Goal: Transaction & Acquisition: Purchase product/service

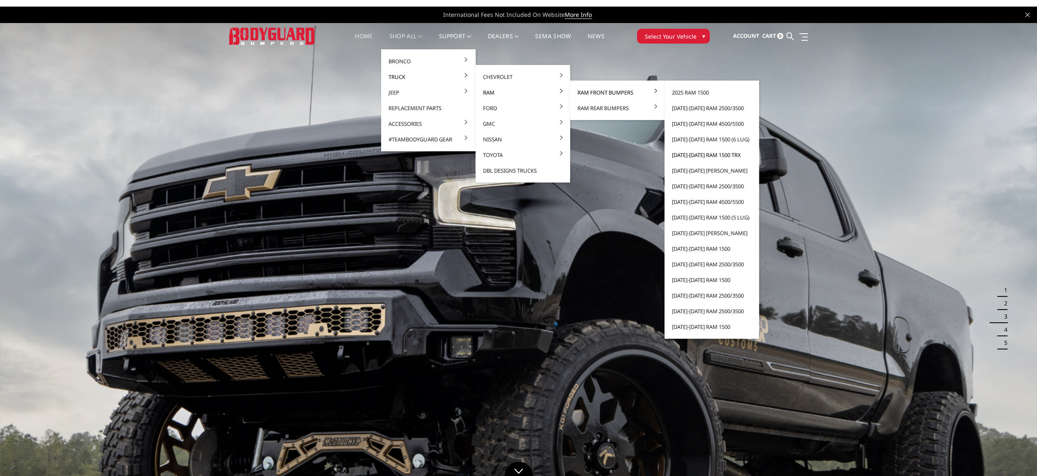
click at [706, 154] on link "[DATE]-[DATE] Ram 1500 TRX" at bounding box center [712, 155] width 88 height 16
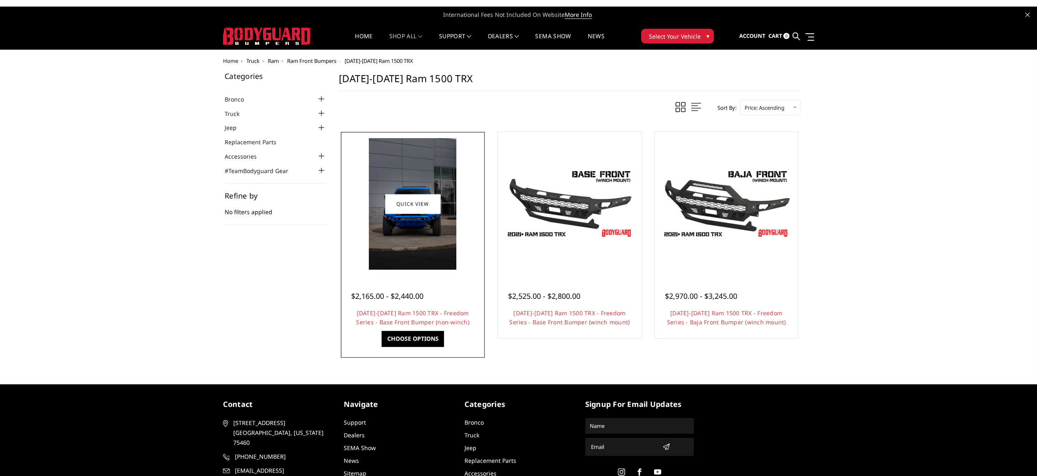
click at [390, 251] on img at bounding box center [413, 203] width 88 height 131
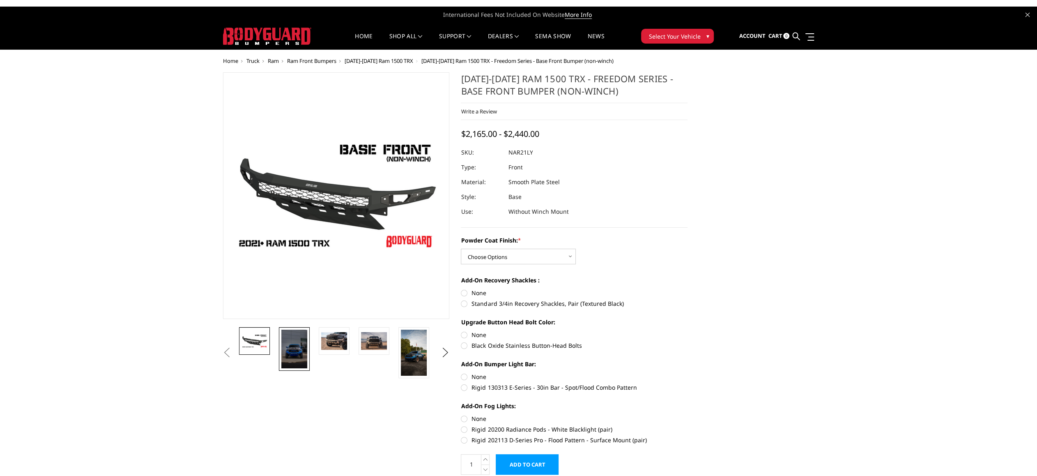
click at [293, 355] on img at bounding box center [294, 349] width 26 height 39
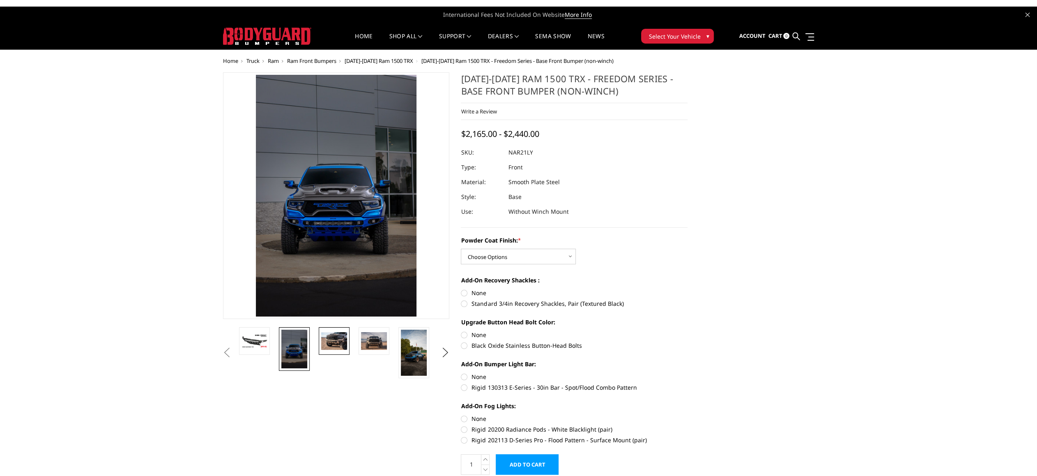
click at [333, 336] on img at bounding box center [334, 340] width 26 height 17
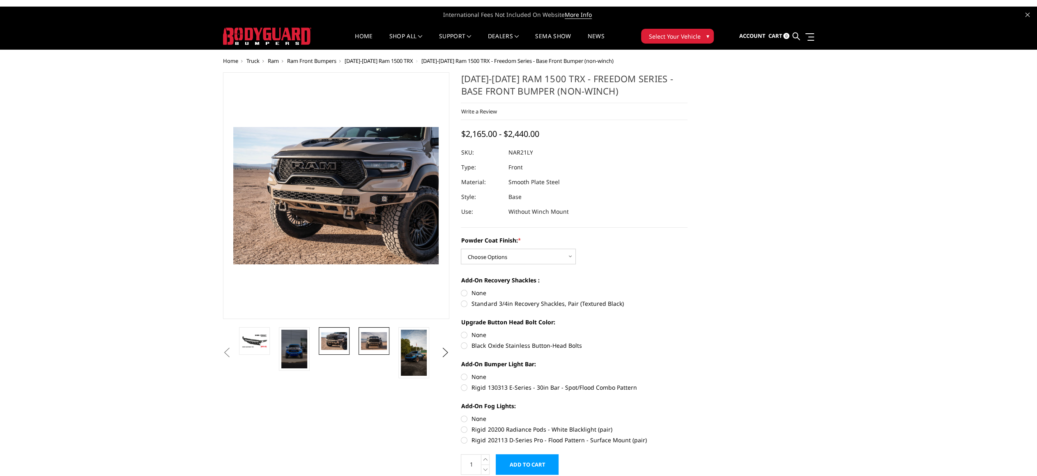
click at [365, 339] on img at bounding box center [374, 340] width 26 height 17
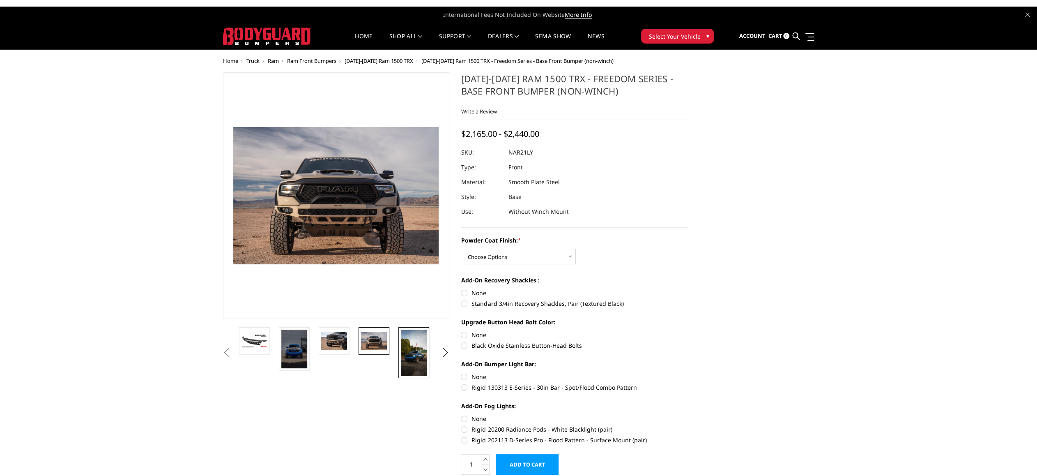
click at [411, 349] on img at bounding box center [414, 353] width 26 height 46
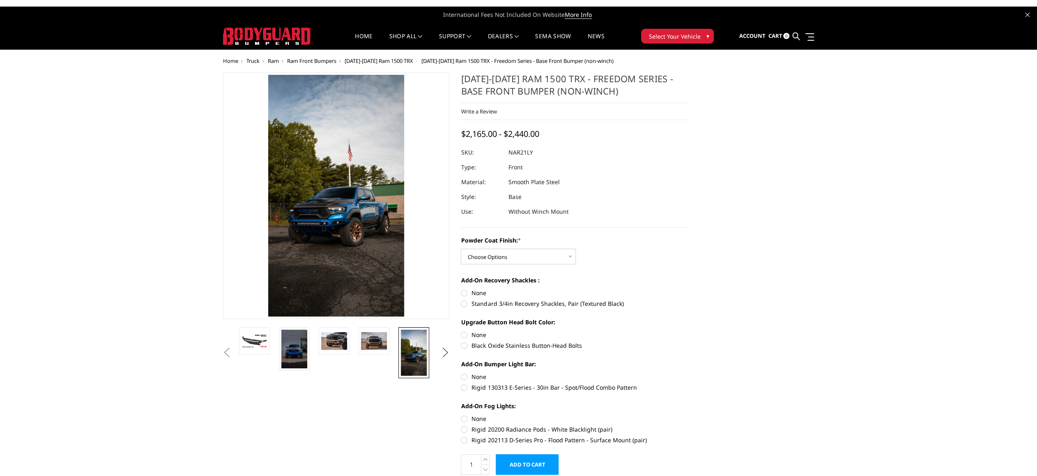
click at [443, 355] on button "Next" at bounding box center [445, 352] width 12 height 12
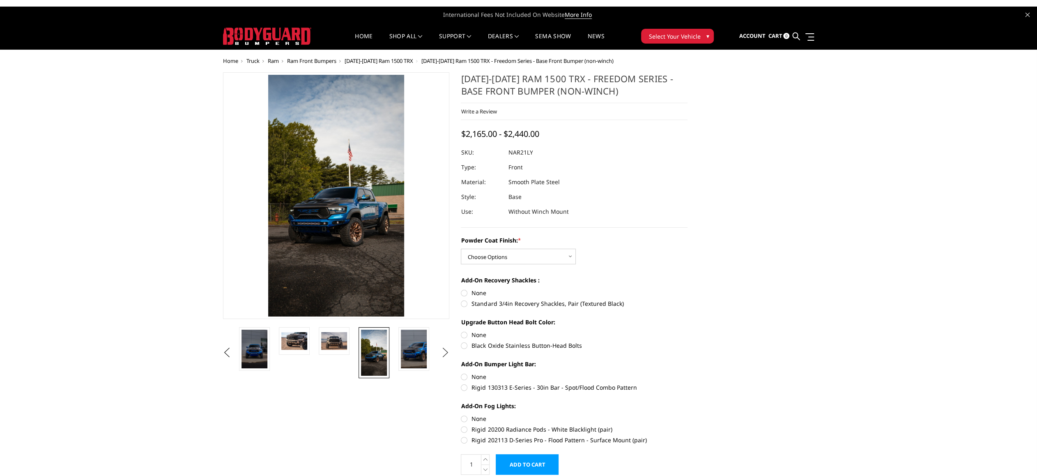
click at [443, 355] on button "Next" at bounding box center [445, 352] width 12 height 12
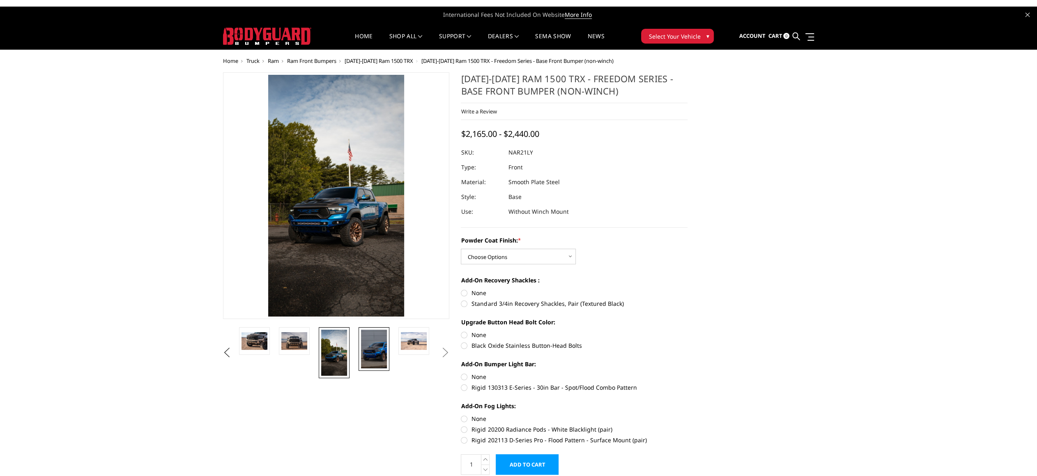
click at [378, 350] on img at bounding box center [374, 349] width 26 height 39
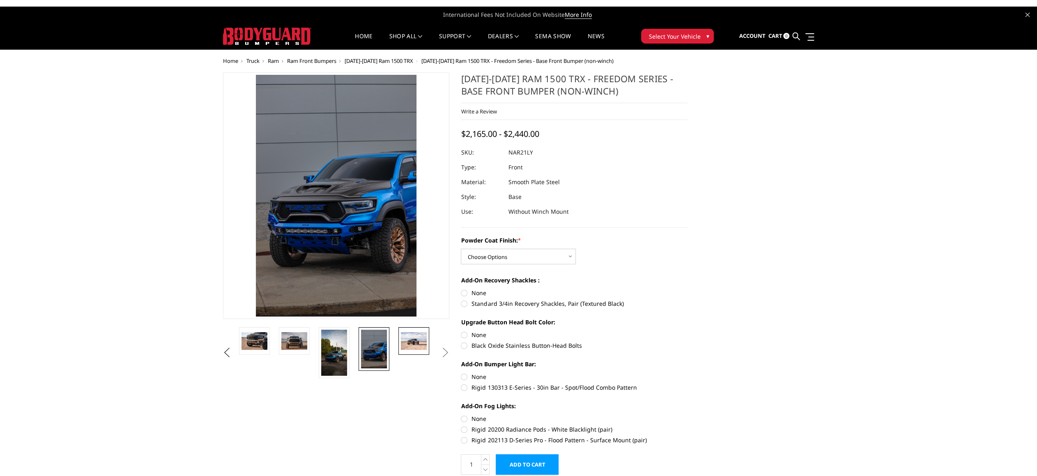
click at [402, 345] on img at bounding box center [414, 340] width 26 height 17
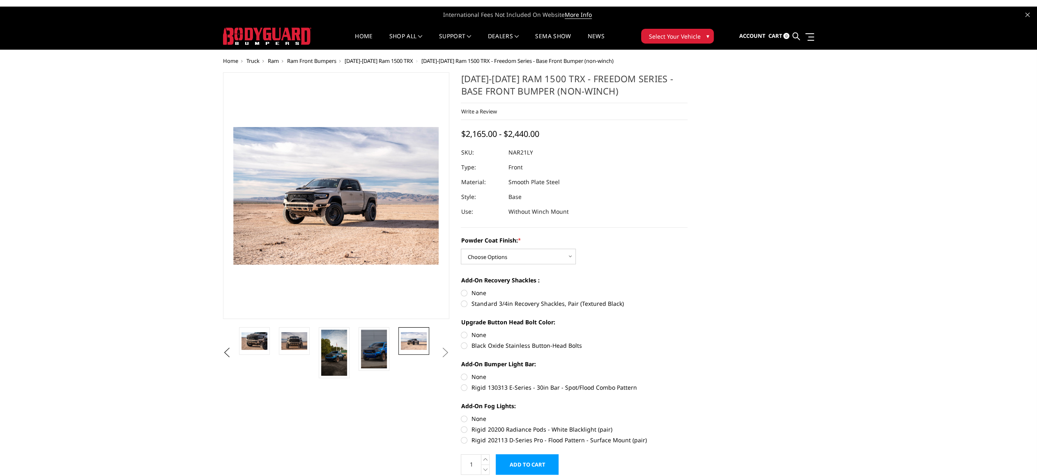
click at [428, 345] on link at bounding box center [414, 341] width 31 height 28
click at [437, 350] on ul "Previous Next" at bounding box center [336, 352] width 231 height 51
click at [573, 255] on select "Choose Options Bare Metal Textured Black Powder Coat" at bounding box center [518, 257] width 115 height 16
select select "3141"
click at [461, 249] on select "Choose Options Bare Metal Textured Black Powder Coat" at bounding box center [518, 257] width 115 height 16
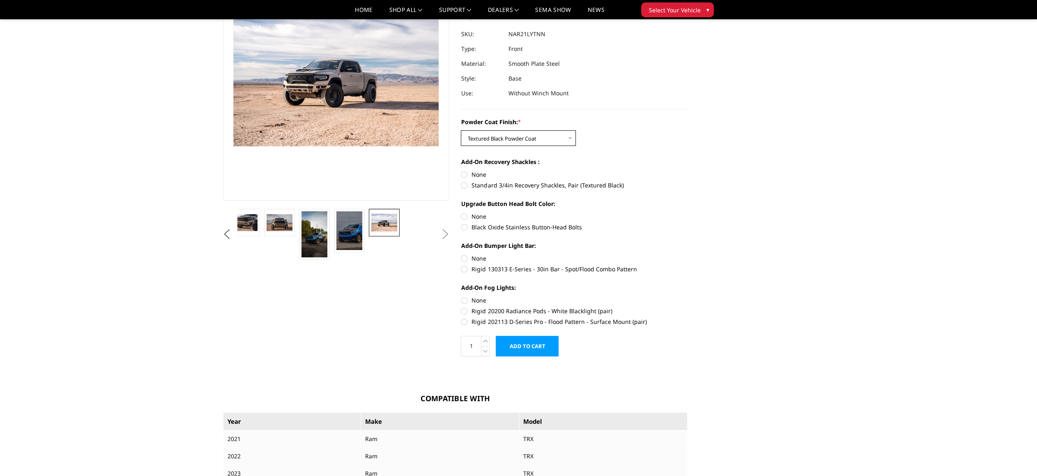
scroll to position [82, 0]
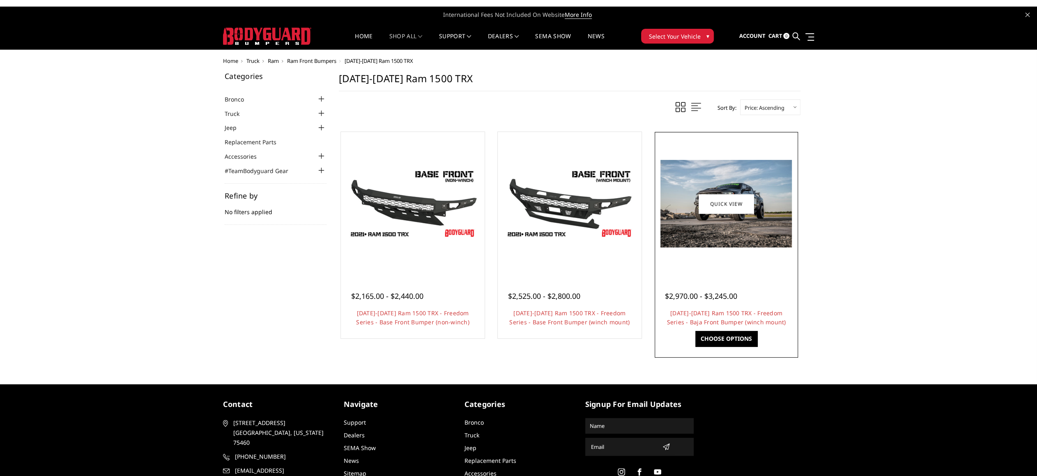
click at [742, 223] on img at bounding box center [726, 204] width 131 height 88
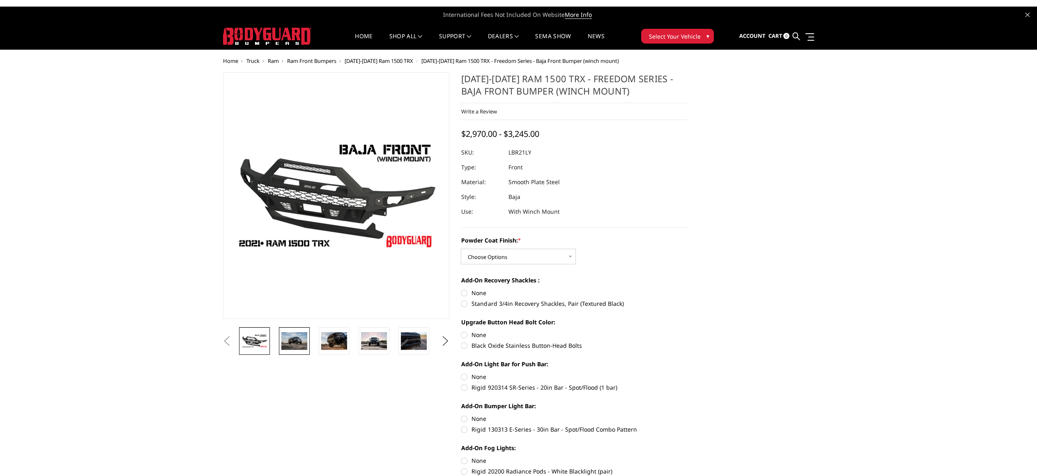
click at [302, 345] on img at bounding box center [294, 340] width 26 height 17
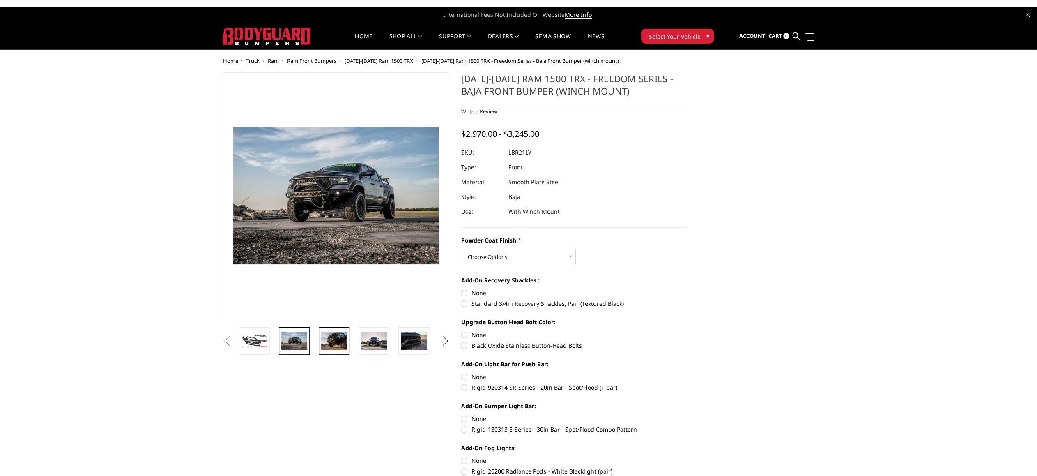
click at [337, 341] on img at bounding box center [334, 340] width 26 height 17
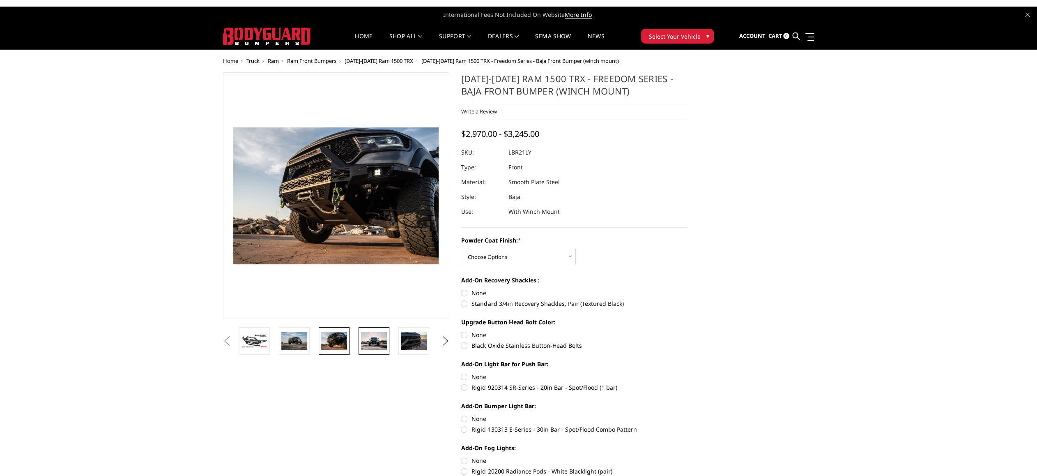
click at [366, 334] on img at bounding box center [374, 341] width 26 height 18
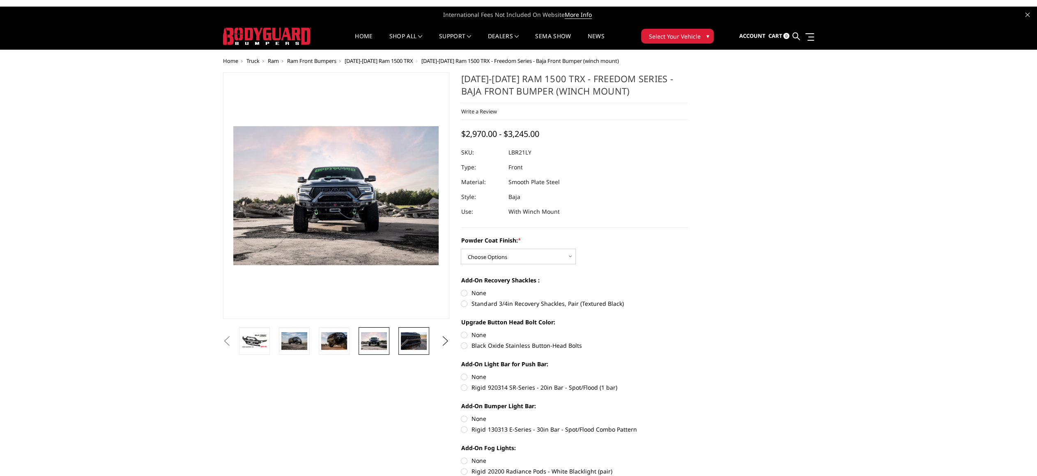
click at [406, 340] on img at bounding box center [414, 340] width 26 height 17
